Goal: Information Seeking & Learning: Check status

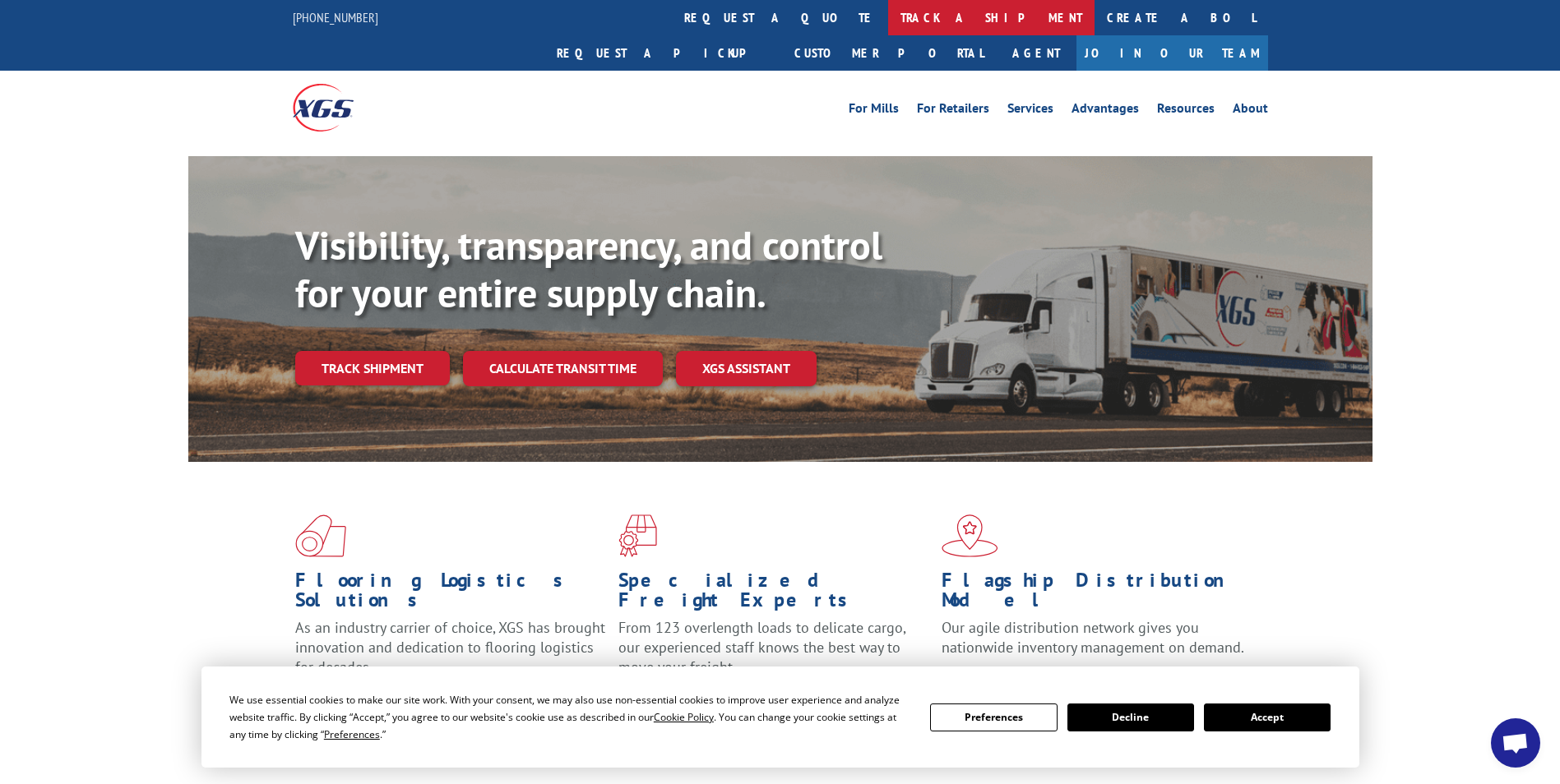
click at [888, 13] on link "track a shipment" at bounding box center [992, 17] width 206 height 35
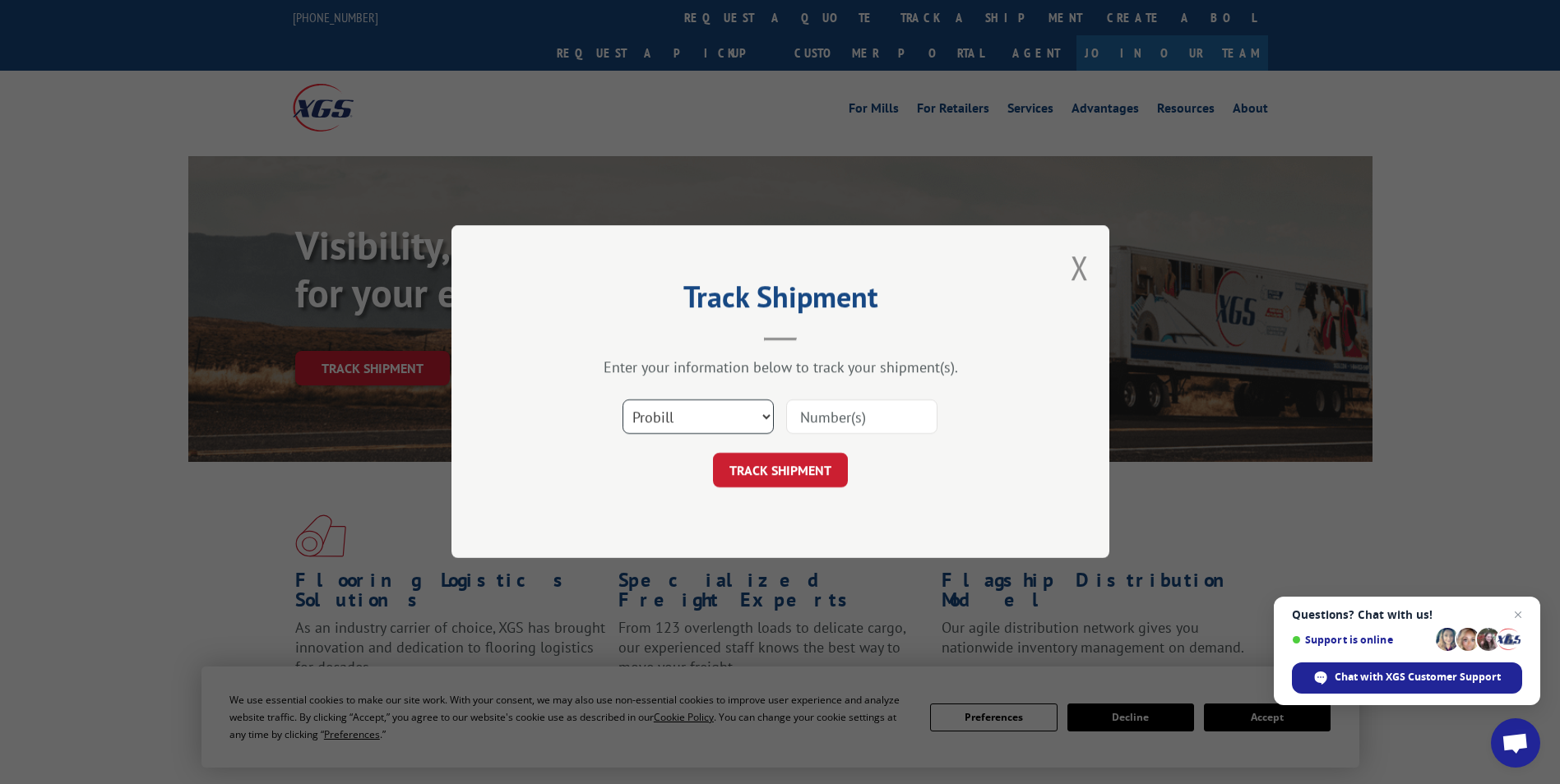
click at [700, 428] on select "Select category... Probill BOL PO" at bounding box center [698, 418] width 152 height 35
select select "po"
click at [622, 401] on select "Select category... Probill BOL PO" at bounding box center [698, 418] width 152 height 35
click at [841, 417] on input at bounding box center [862, 418] width 152 height 35
type input "41546762"
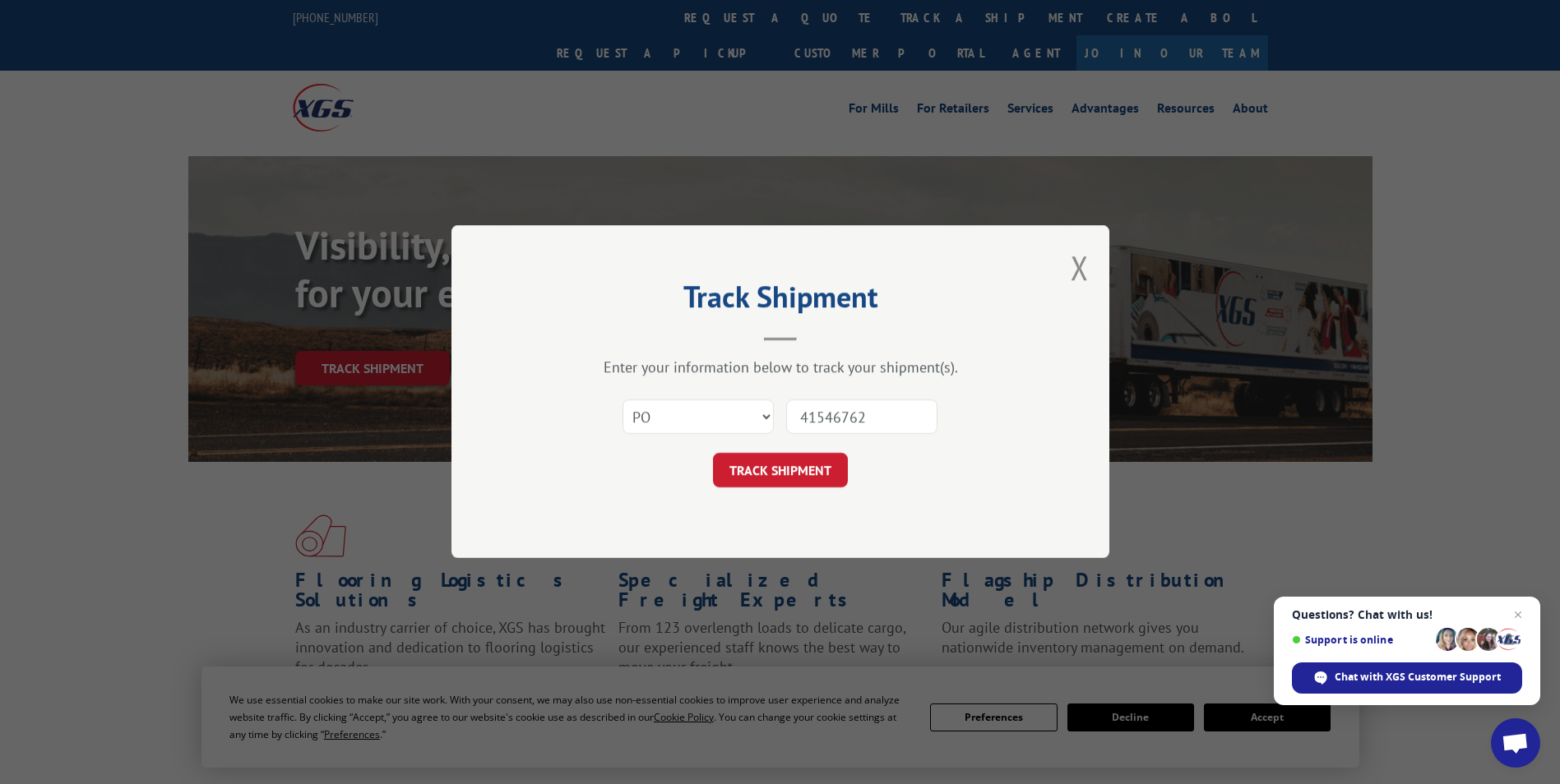
click button "TRACK SHIPMENT" at bounding box center [780, 470] width 134 height 35
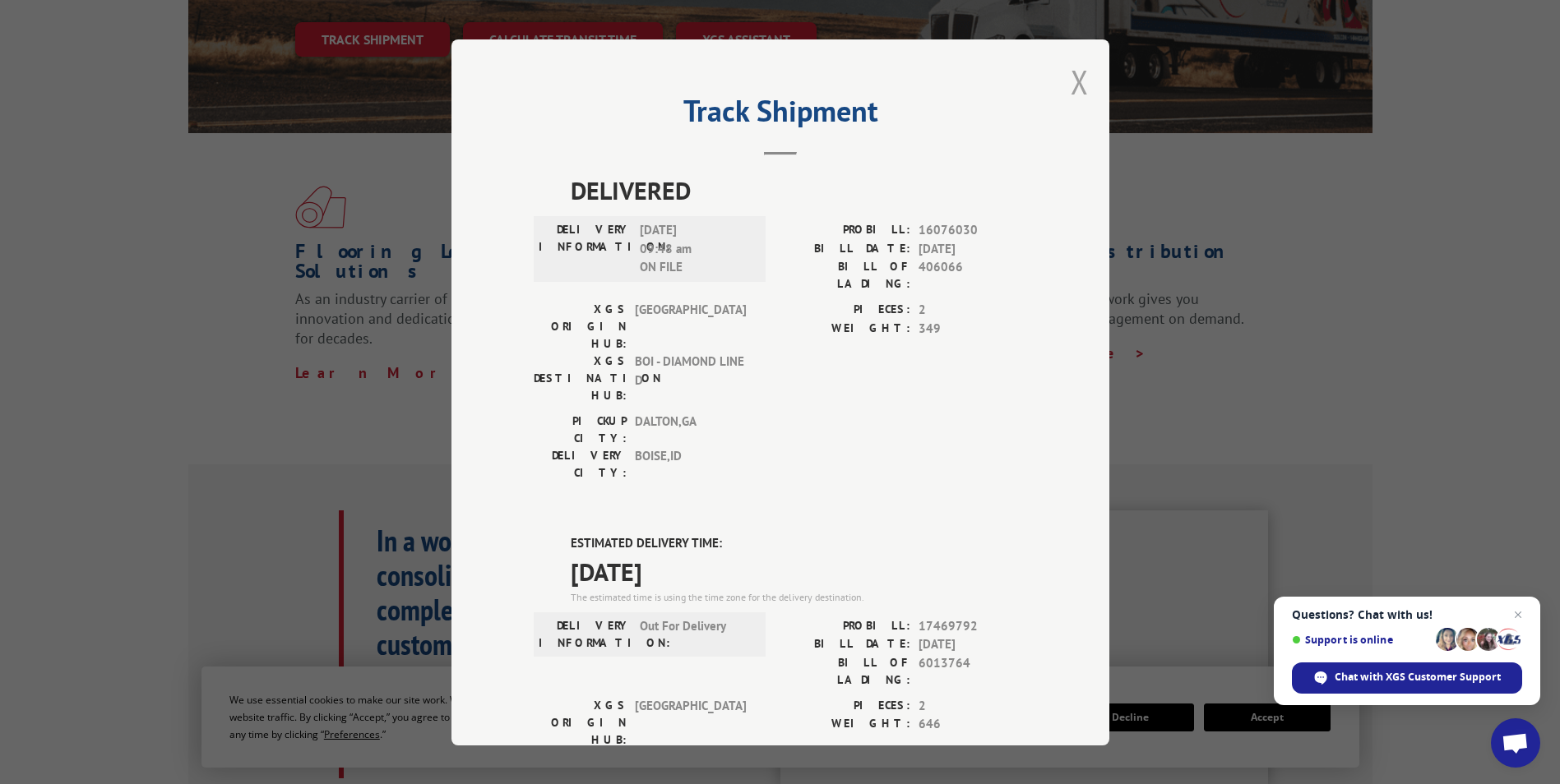
click at [1081, 79] on button "Close modal" at bounding box center [1079, 82] width 18 height 44
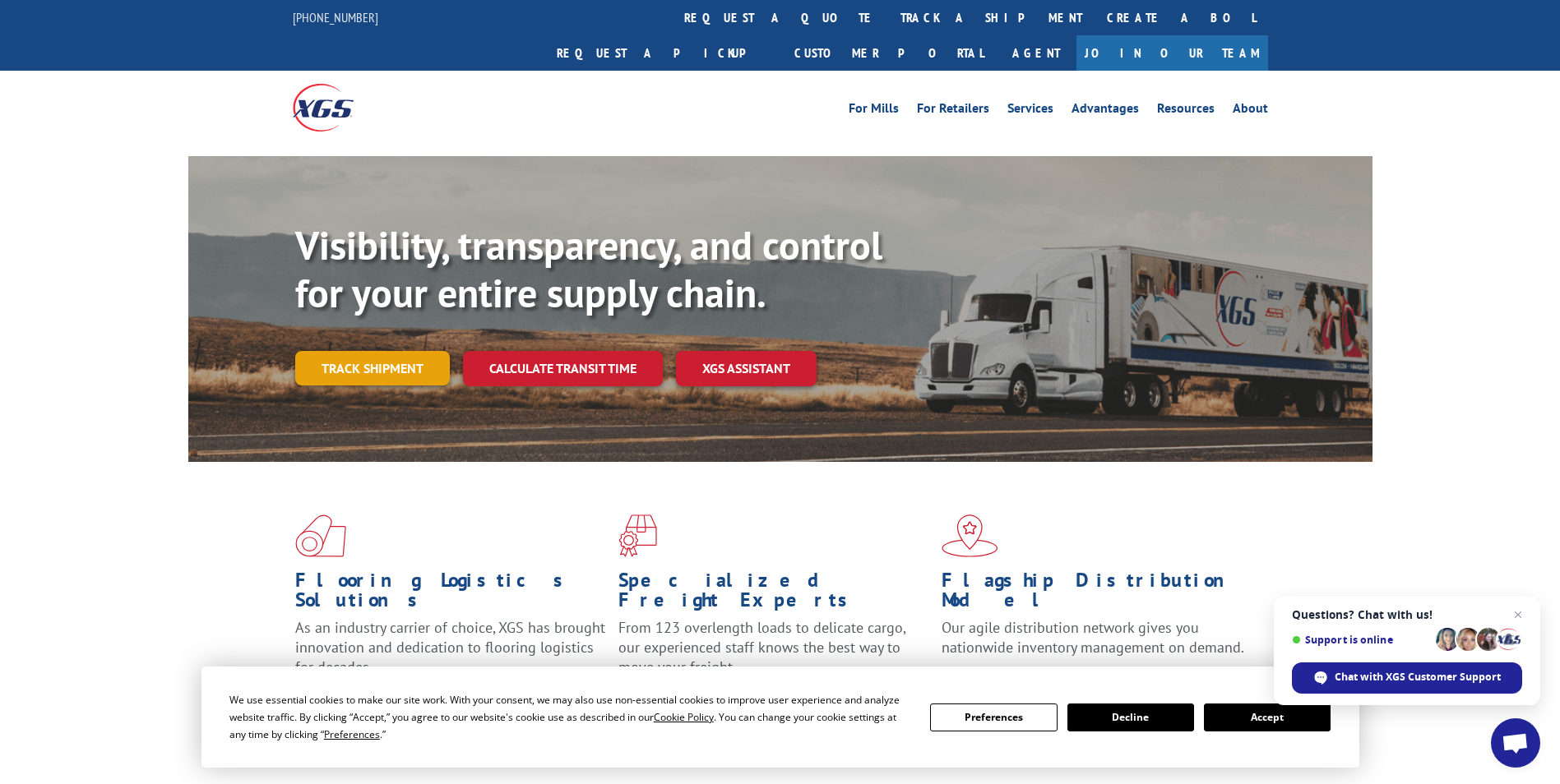
click at [362, 351] on link "Track shipment" at bounding box center [372, 368] width 154 height 35
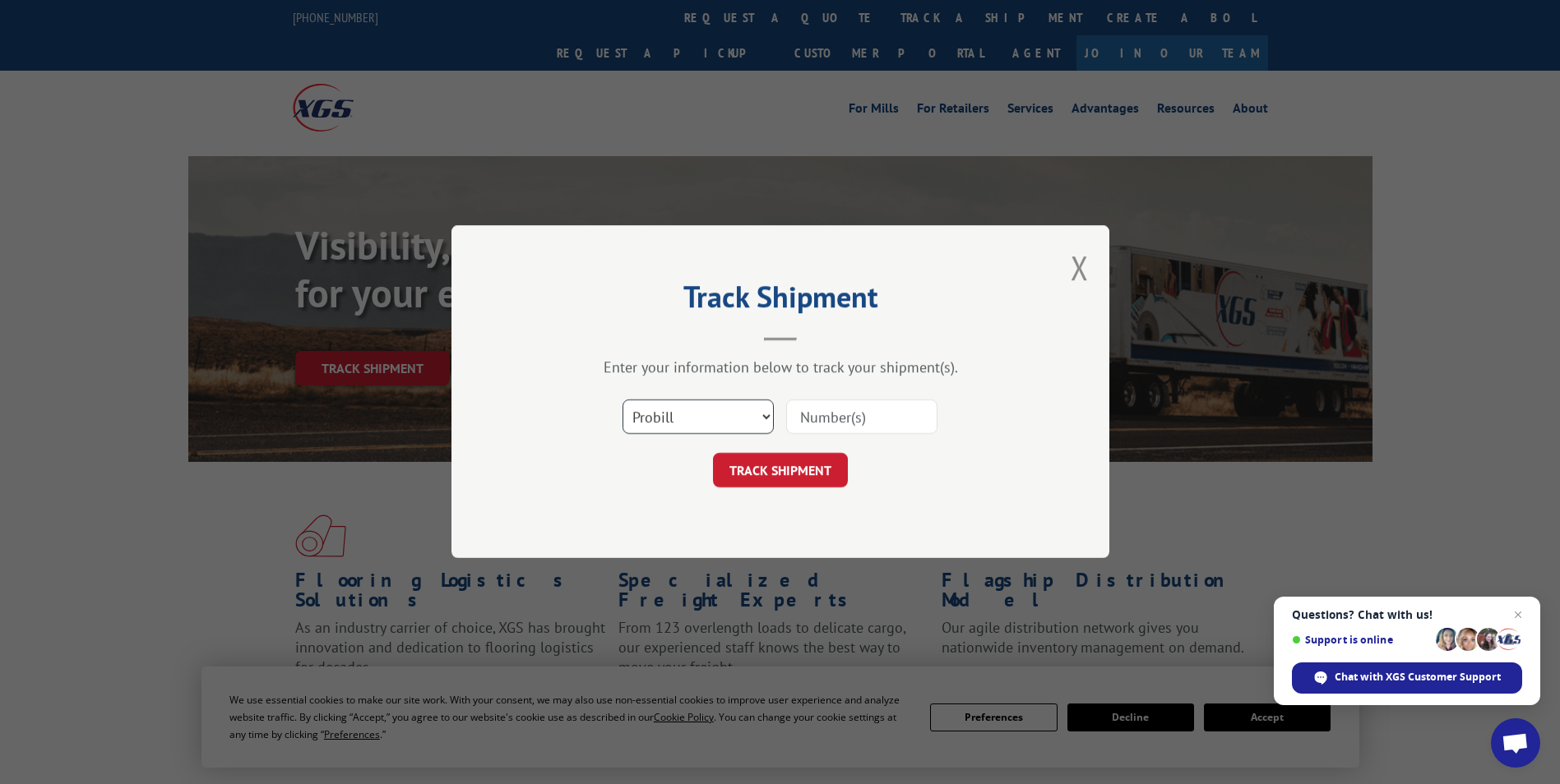
click at [729, 423] on select "Select category... Probill BOL PO" at bounding box center [698, 418] width 152 height 35
select select "po"
click at [622, 401] on select "Select category... Probill BOL PO" at bounding box center [698, 418] width 152 height 35
click at [851, 416] on input at bounding box center [862, 418] width 152 height 35
paste input "41546933"
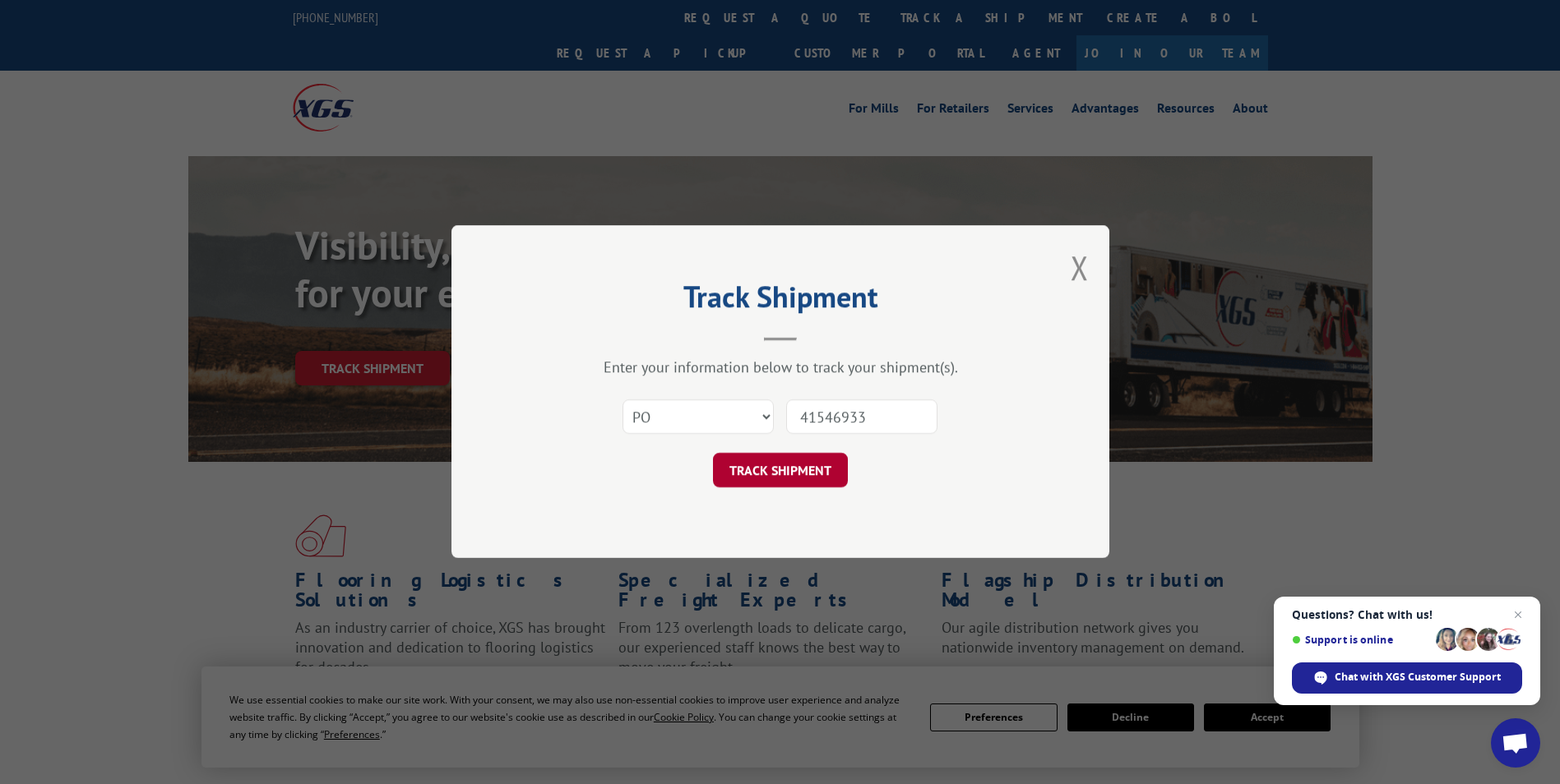
type input "41546933"
click at [766, 479] on button "TRACK SHIPMENT" at bounding box center [780, 470] width 134 height 35
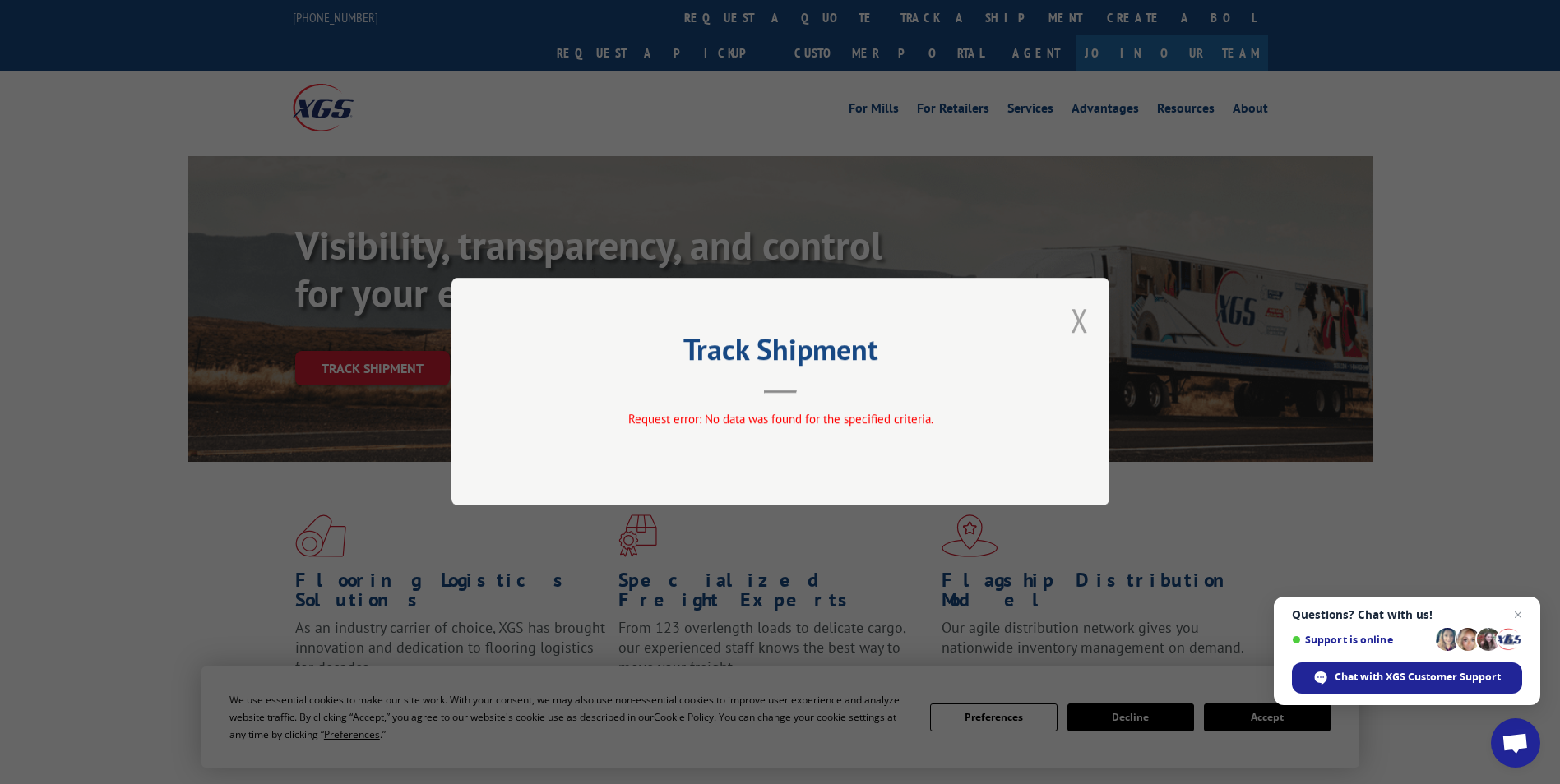
click at [1072, 315] on button "Close modal" at bounding box center [1079, 320] width 18 height 44
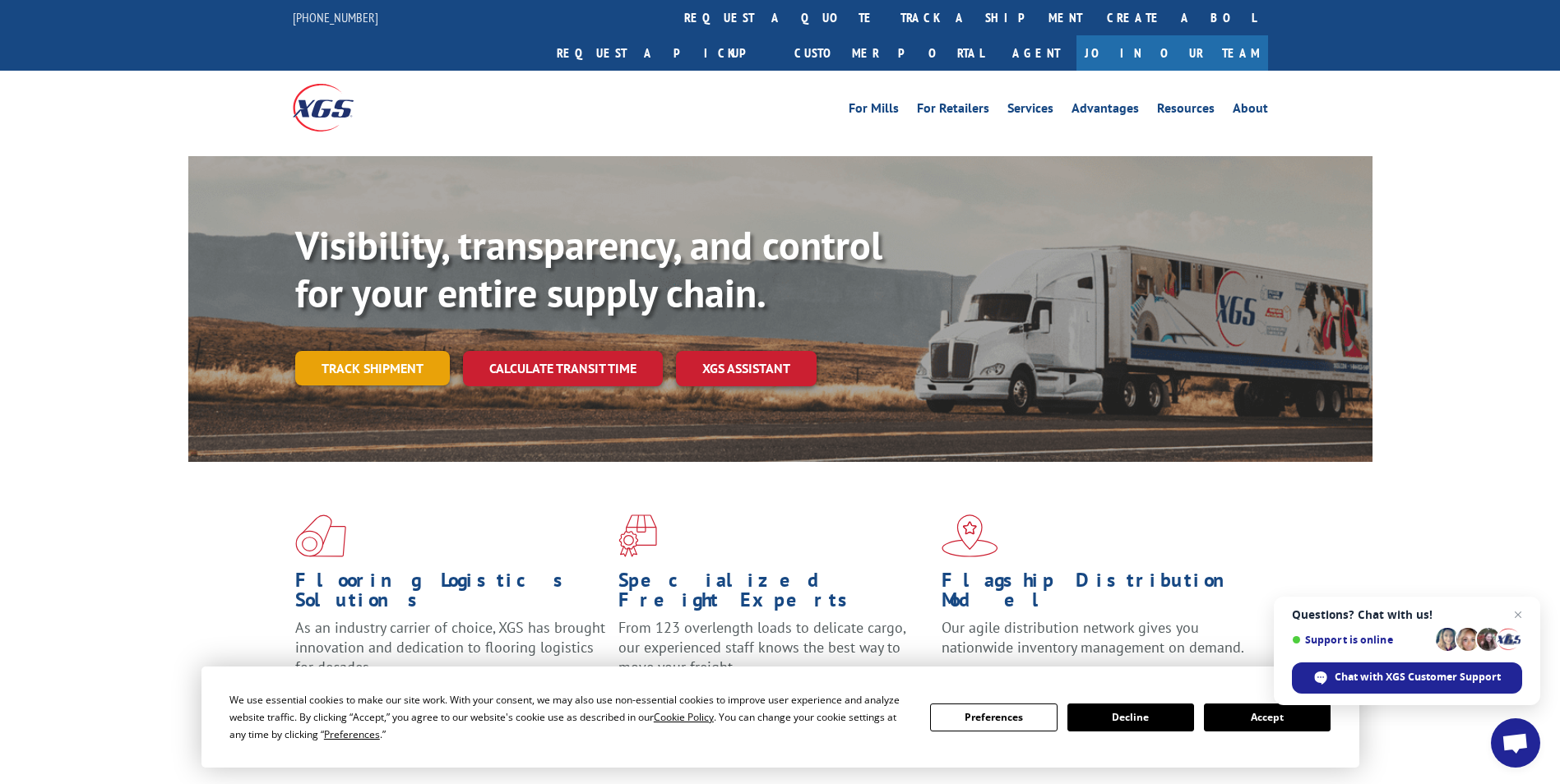
click at [340, 351] on link "Track shipment" at bounding box center [372, 368] width 154 height 35
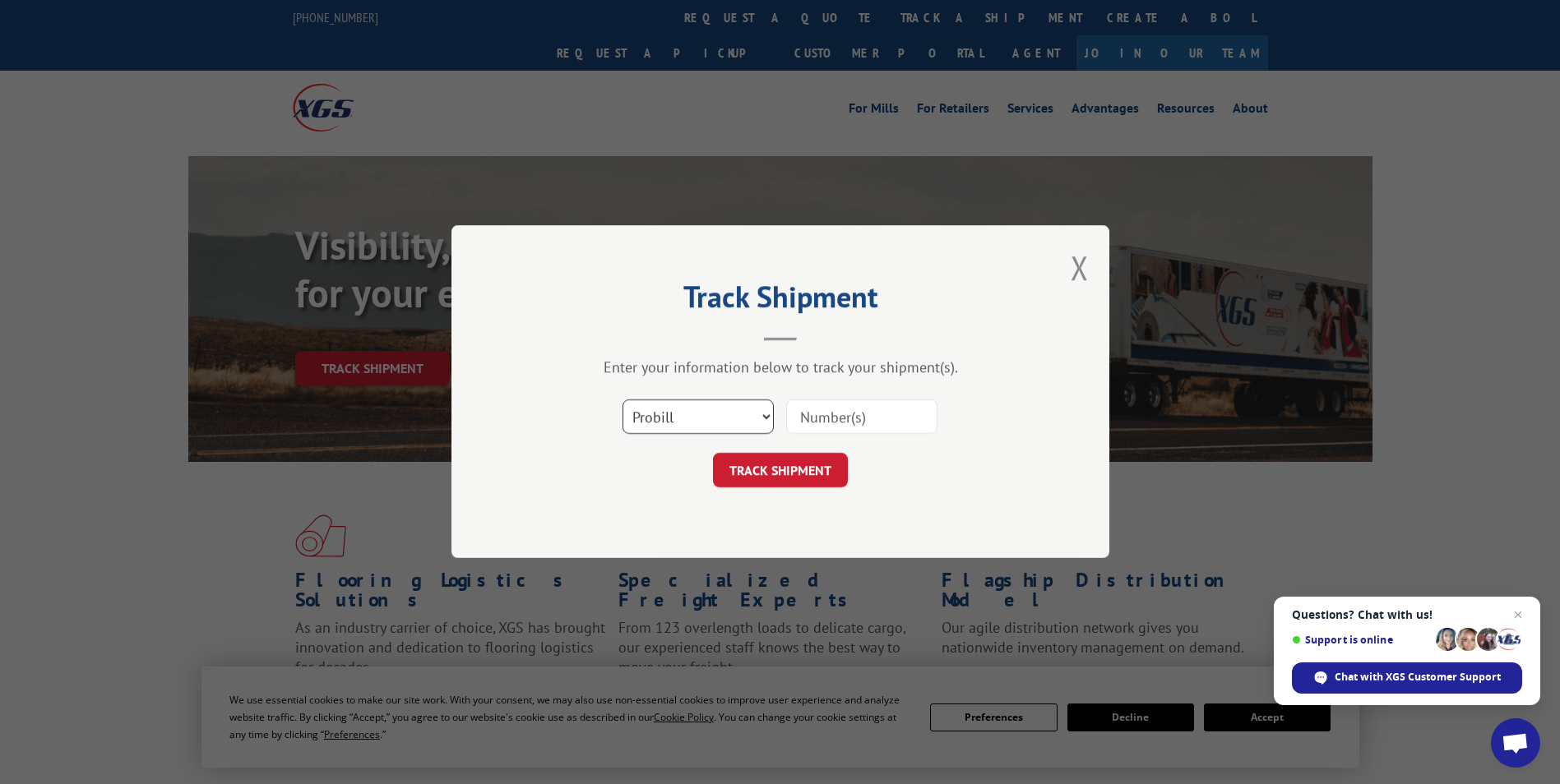
click at [766, 406] on select "Select category... Probill BOL PO" at bounding box center [698, 418] width 152 height 35
select select "po"
click at [622, 401] on select "Select category... Probill BOL PO" at bounding box center [698, 418] width 152 height 35
click at [880, 418] on input at bounding box center [862, 418] width 152 height 35
type input "41546933"
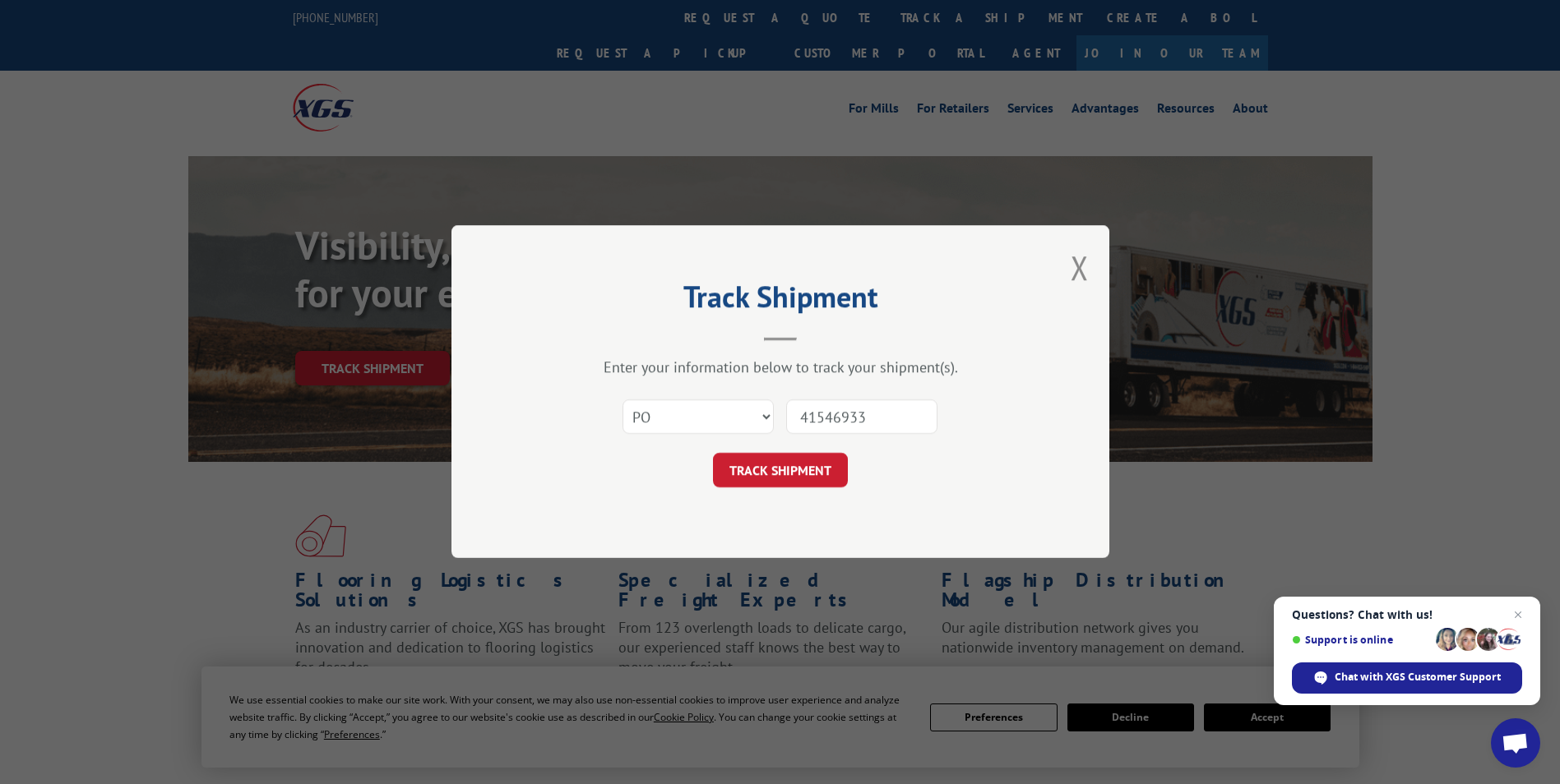
click button "TRACK SHIPMENT" at bounding box center [780, 470] width 134 height 35
